Goal: Task Accomplishment & Management: Use online tool/utility

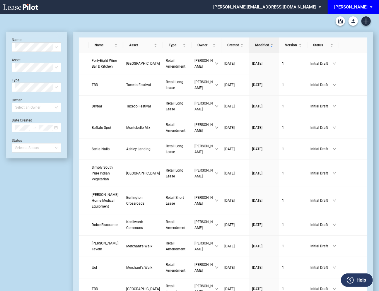
click at [325, 7] on md-select "edens@leasepilot.co Change Password 2-Factor Authentication Admin Area Form Man…" at bounding box center [270, 6] width 114 height 13
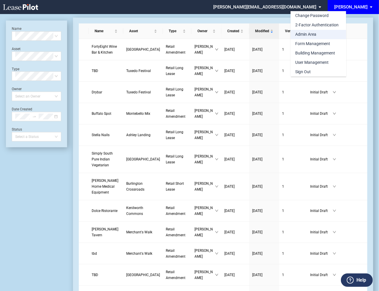
click at [306, 35] on div "Admin Area" at bounding box center [305, 35] width 21 height 6
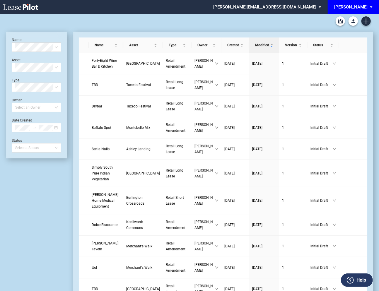
scroll to position [14, 0]
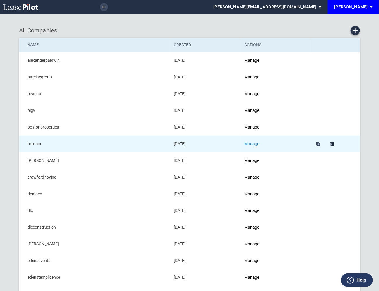
click at [252, 143] on link "Manage" at bounding box center [252, 144] width 15 height 5
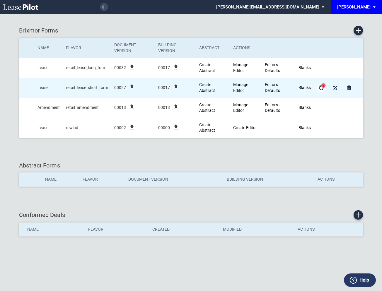
click at [323, 86] on span "2" at bounding box center [323, 86] width 4 height 4
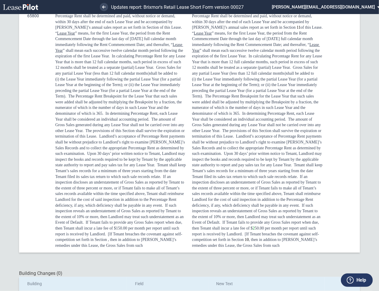
scroll to position [113, 0]
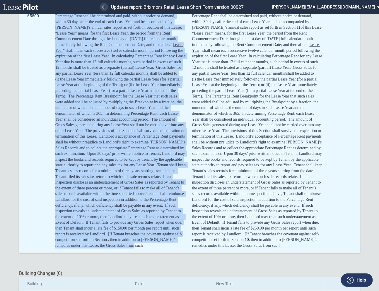
drag, startPoint x: 162, startPoint y: 245, endPoint x: 35, endPoint y: 63, distance: 222.0
click at [35, 63] on tr "65800 Percentage Rent shall be determined and paid, without notice or demand, w…" at bounding box center [190, 131] width 342 height 244
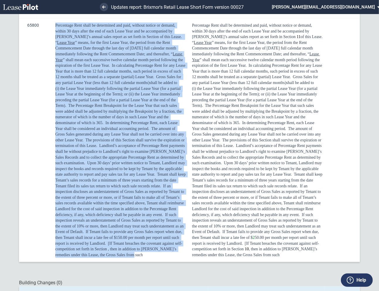
copy tr "Percentage Rent shall be determined and paid, without notice or demand, within …"
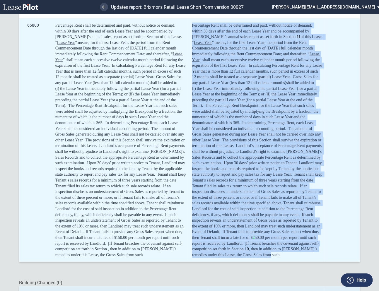
drag, startPoint x: 301, startPoint y: 262, endPoint x: 191, endPoint y: 32, distance: 254.5
click at [192, 32] on div "Percentage Rent shall be determined and paid, without notice or demand, within …" at bounding box center [257, 140] width 131 height 235
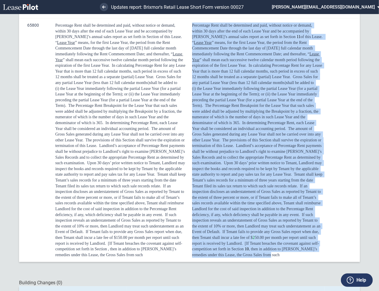
copy div "Percentage Rent shall be determined and paid, without notice or demand, within …"
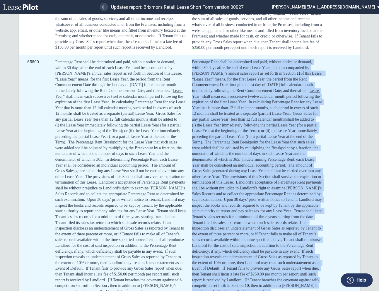
scroll to position [0, 0]
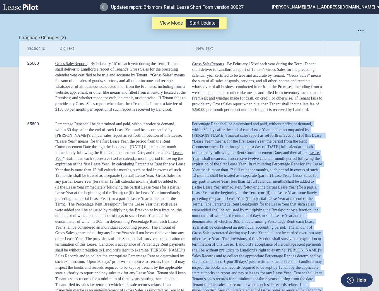
click at [105, 6] on icon at bounding box center [104, 7] width 4 height 3
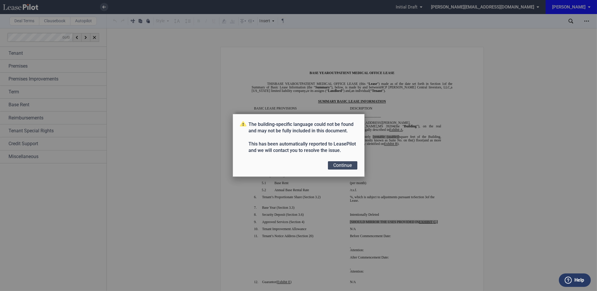
click at [338, 165] on button "Continue" at bounding box center [342, 166] width 29 height 8
click at [343, 167] on button "Continue" at bounding box center [342, 166] width 29 height 8
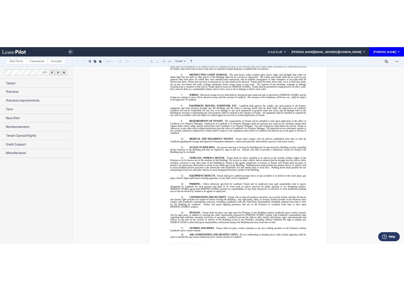
scroll to position [5514, 0]
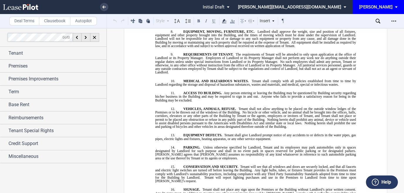
drag, startPoint x: 220, startPoint y: 193, endPoint x: 219, endPoint y: 177, distance: 15.6
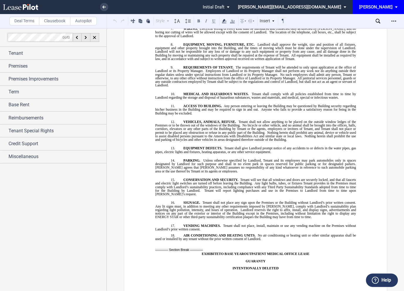
scroll to position [5545, 0]
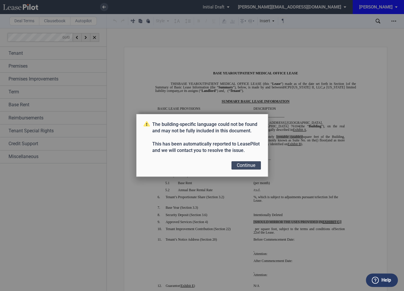
click at [250, 166] on button "Continue" at bounding box center [245, 166] width 29 height 8
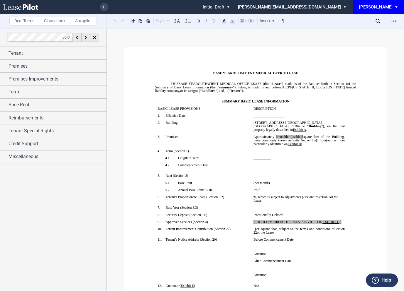
click at [297, 157] on td "﻿" at bounding box center [299, 153] width 96 height 7
